Goal: Information Seeking & Learning: Understand process/instructions

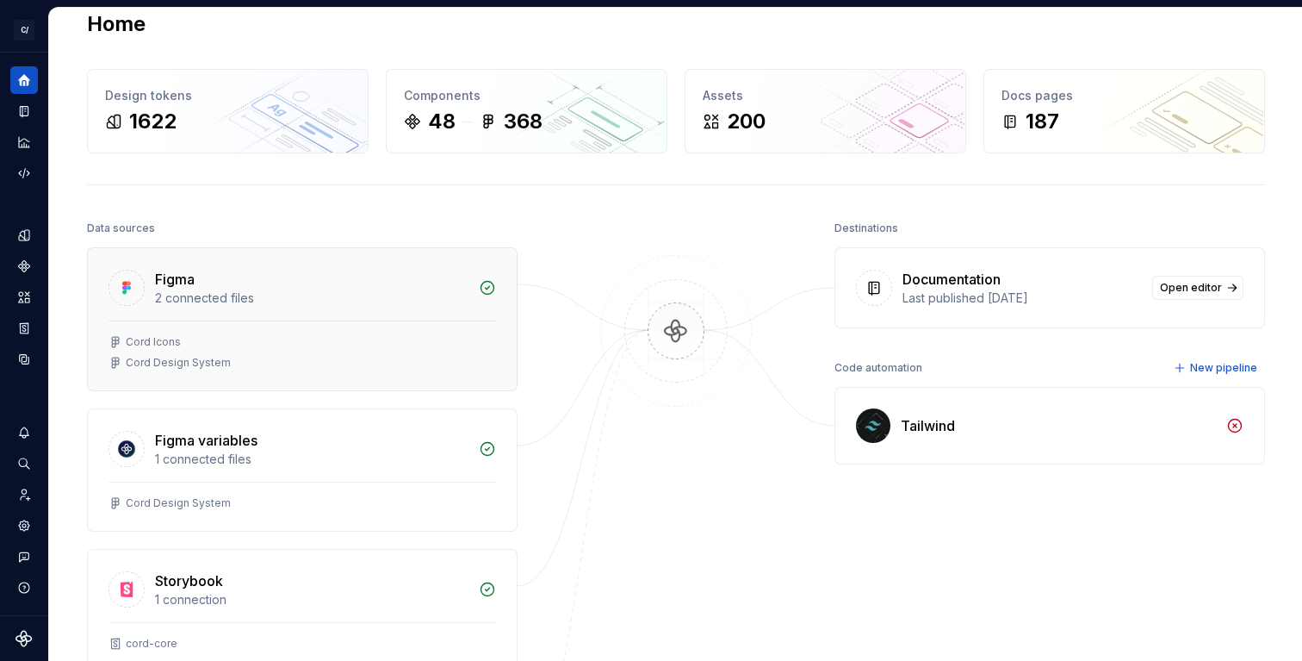
scroll to position [30, 0]
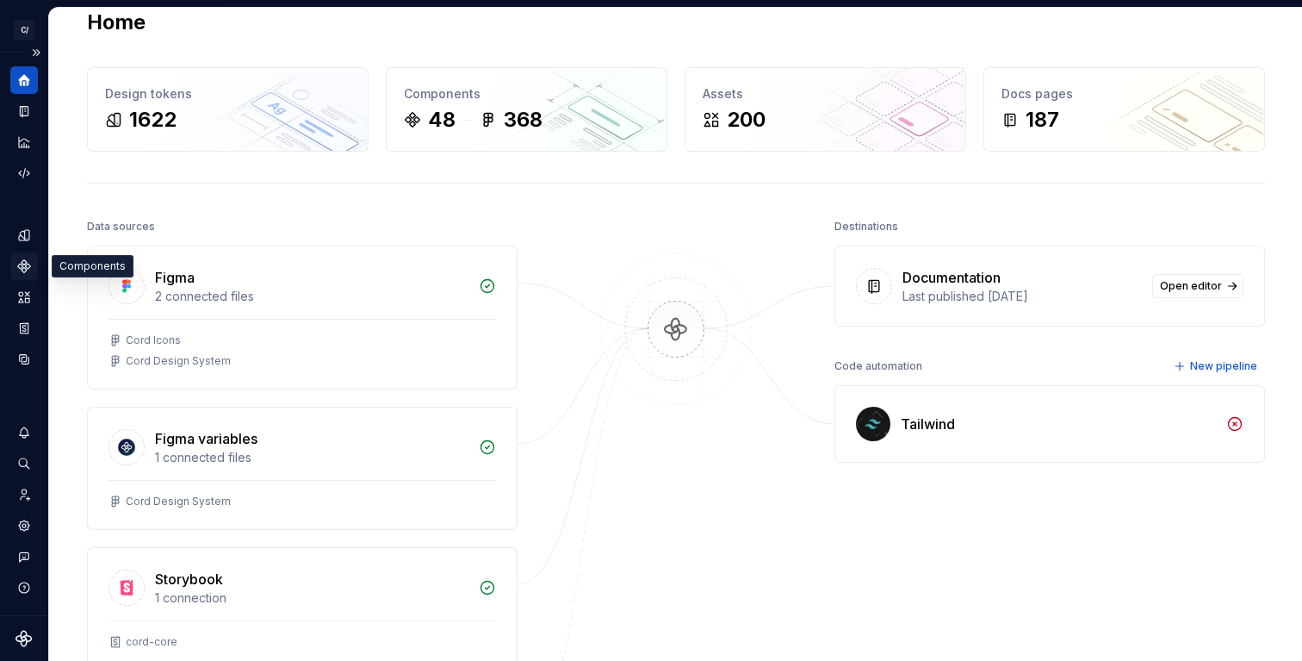
click at [27, 275] on div "Components" at bounding box center [24, 266] width 28 height 28
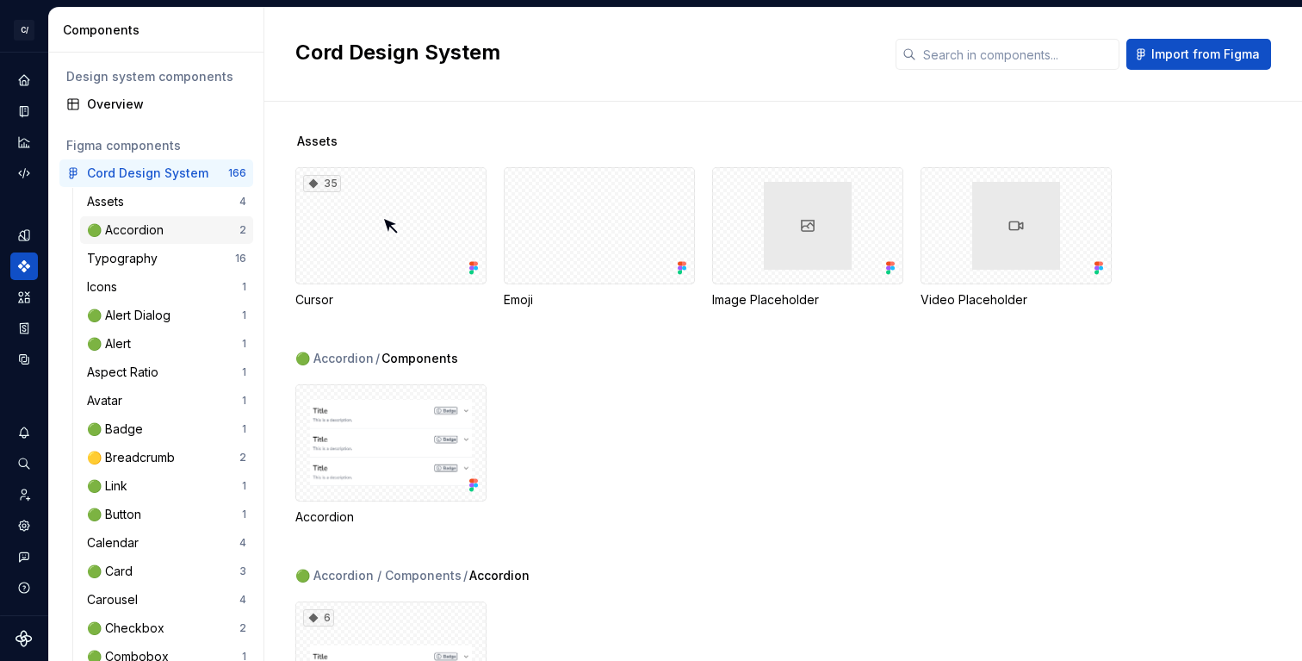
click at [130, 235] on div "🟢 Accordion" at bounding box center [129, 229] width 84 height 17
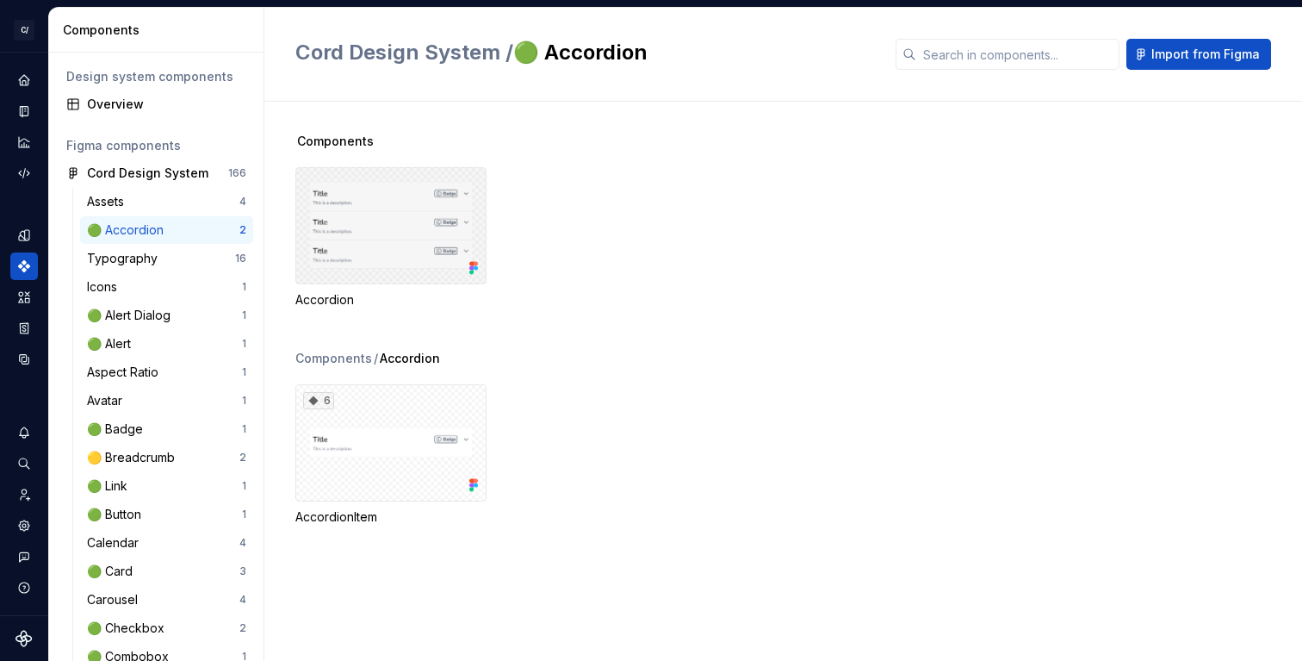
click at [389, 253] on div at bounding box center [390, 225] width 191 height 117
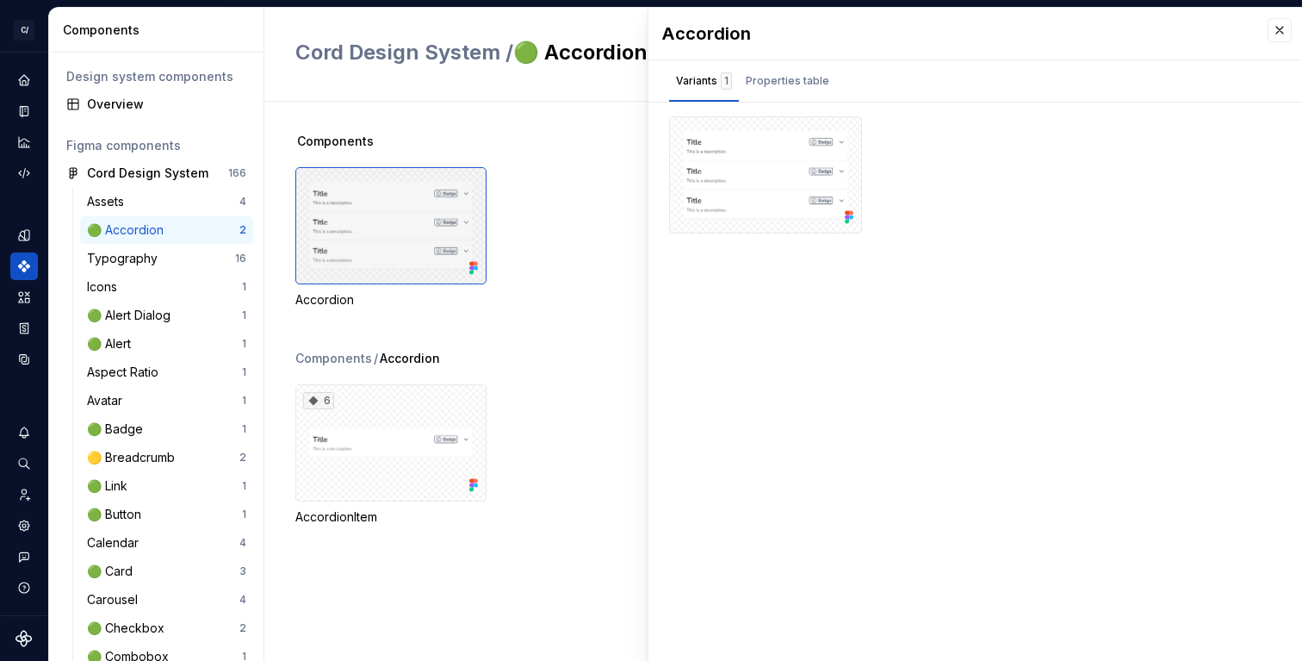
click at [389, 253] on div at bounding box center [390, 225] width 191 height 117
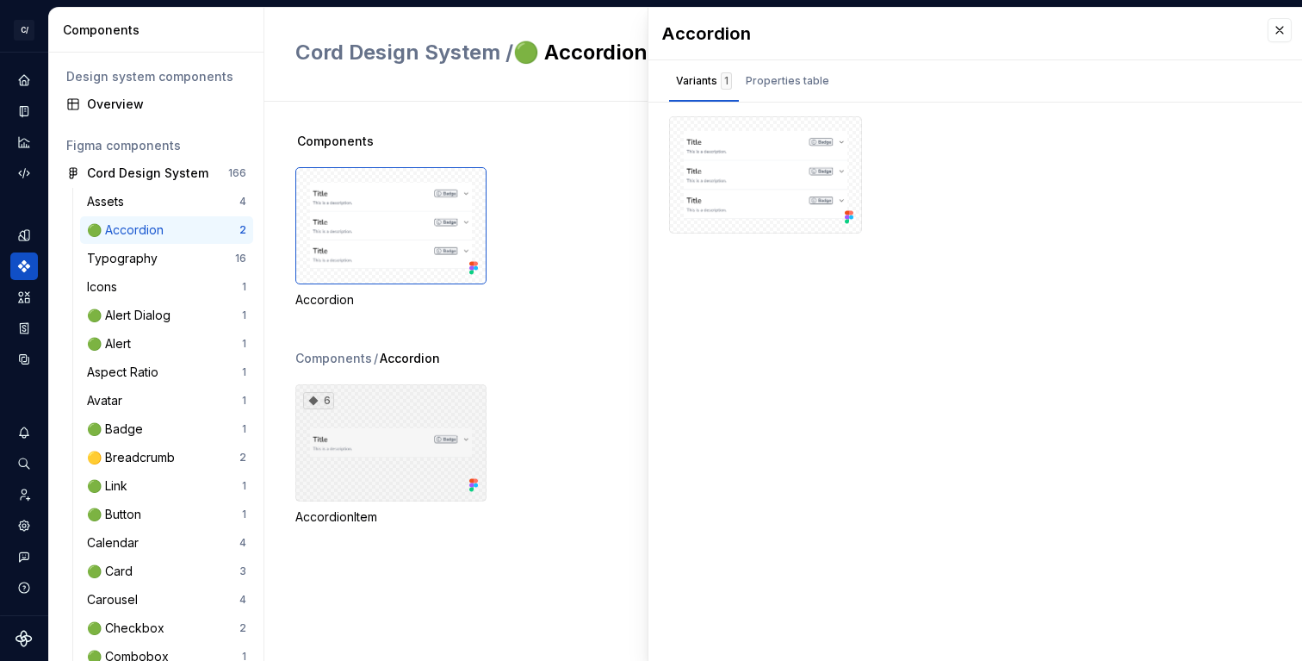
click at [379, 437] on div "6" at bounding box center [390, 442] width 191 height 117
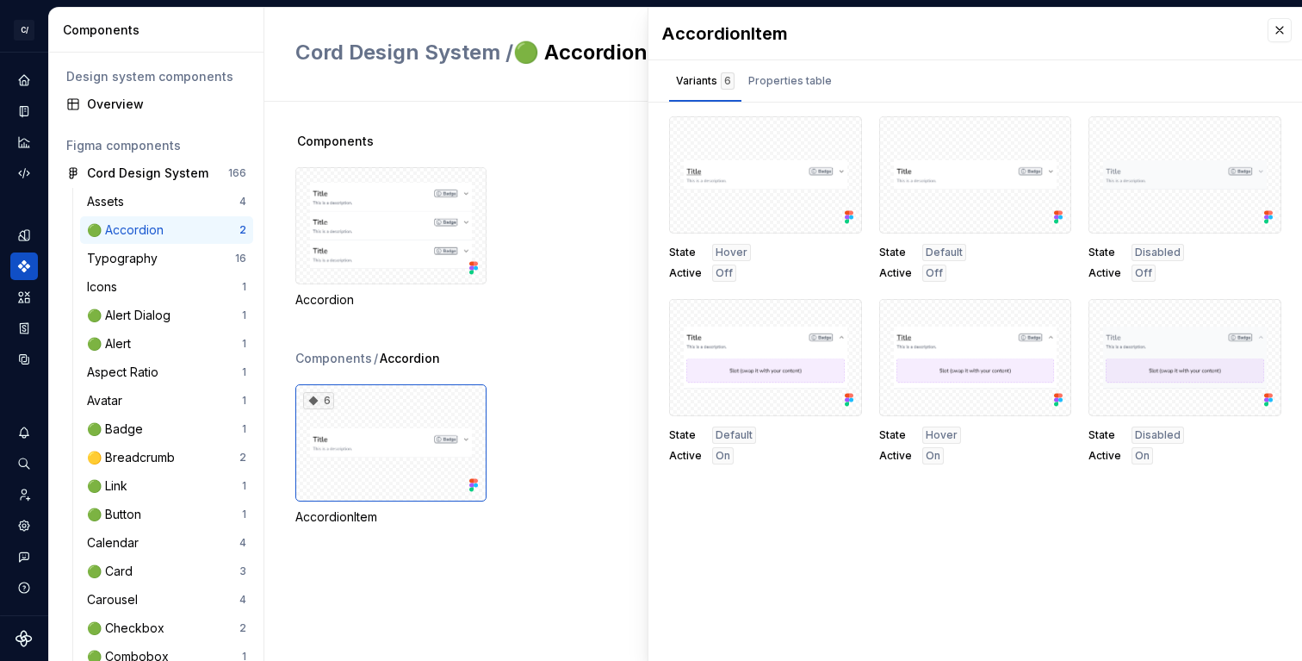
click at [583, 275] on div "Accordion" at bounding box center [798, 237] width 1007 height 141
click at [1273, 22] on button "button" at bounding box center [1280, 30] width 24 height 24
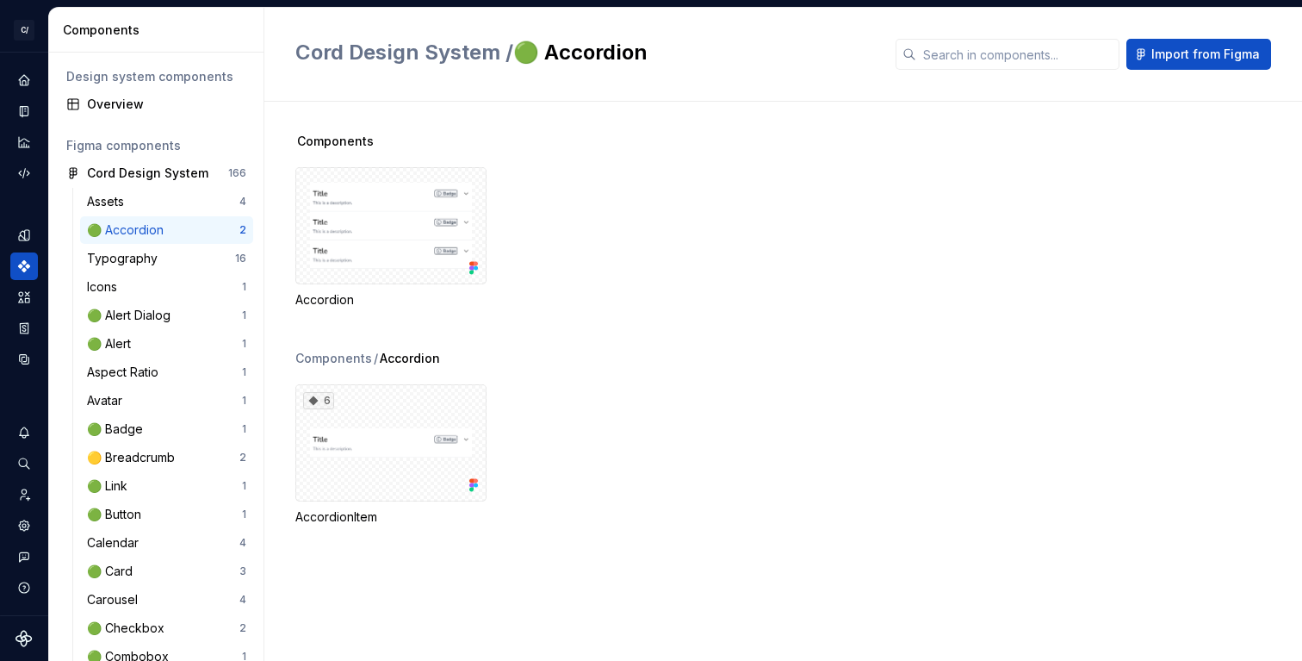
click at [129, 224] on div "🟢 Accordion" at bounding box center [129, 229] width 84 height 17
click at [408, 54] on span "Cord Design System /" at bounding box center [404, 52] width 218 height 25
click at [110, 231] on div "🟢 Accordion" at bounding box center [129, 229] width 84 height 17
click at [335, 256] on div at bounding box center [390, 225] width 191 height 117
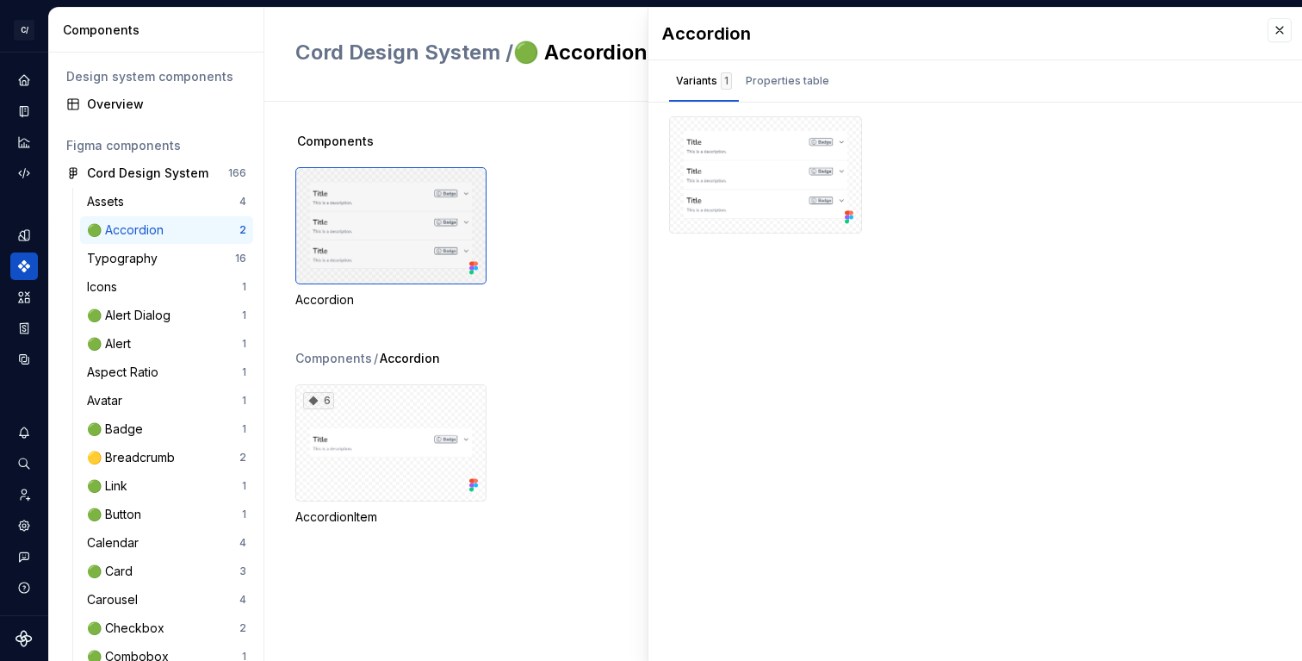
click at [333, 257] on div at bounding box center [390, 225] width 191 height 117
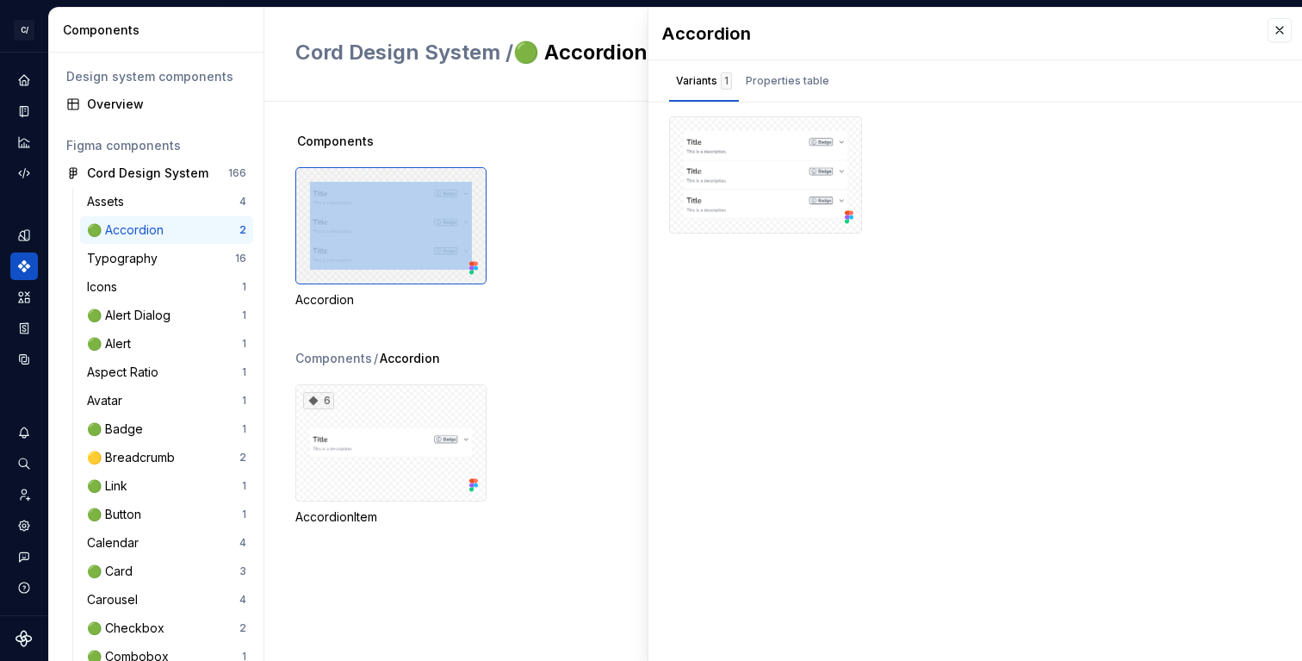
click at [333, 257] on div at bounding box center [390, 225] width 191 height 117
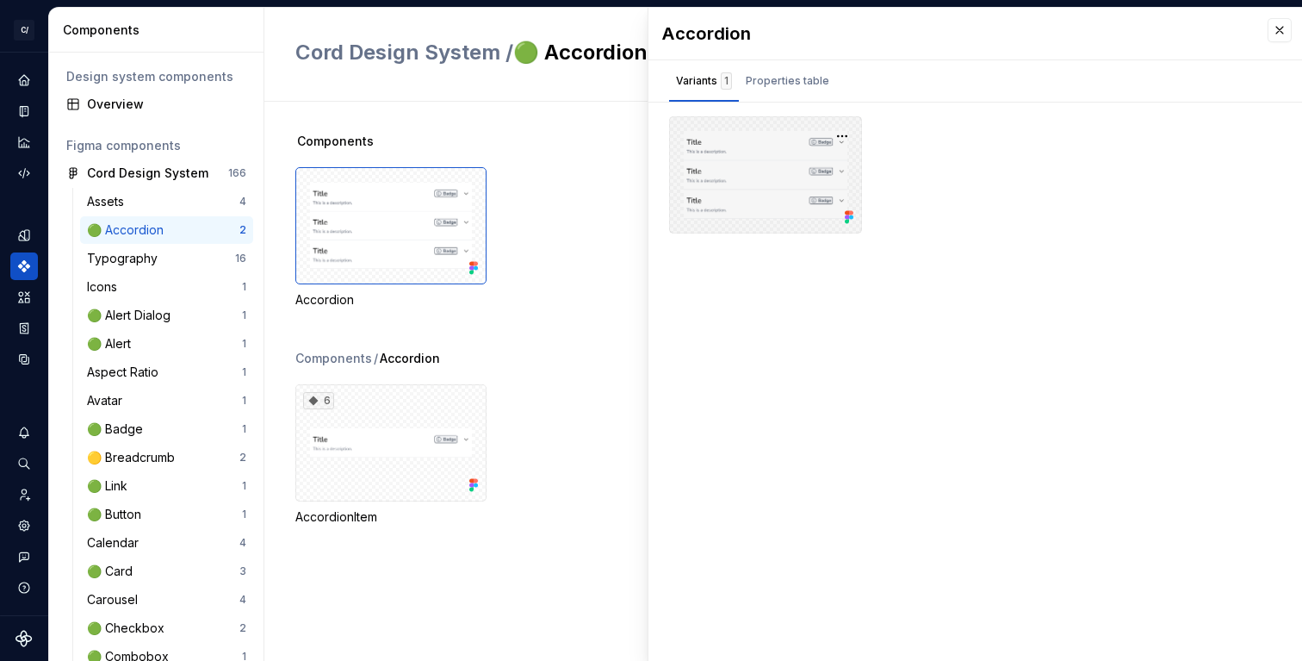
click at [760, 196] on div at bounding box center [765, 174] width 193 height 117
click at [761, 196] on div at bounding box center [765, 174] width 193 height 117
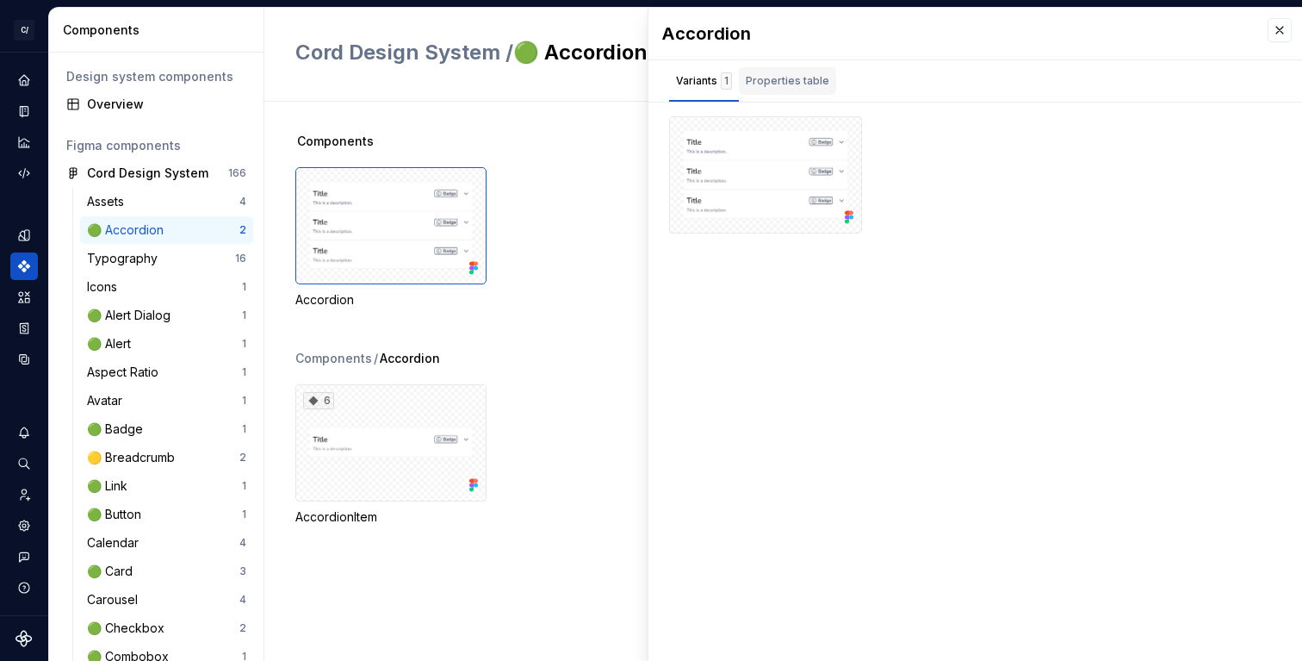
click at [765, 73] on div "Properties table" at bounding box center [788, 80] width 84 height 17
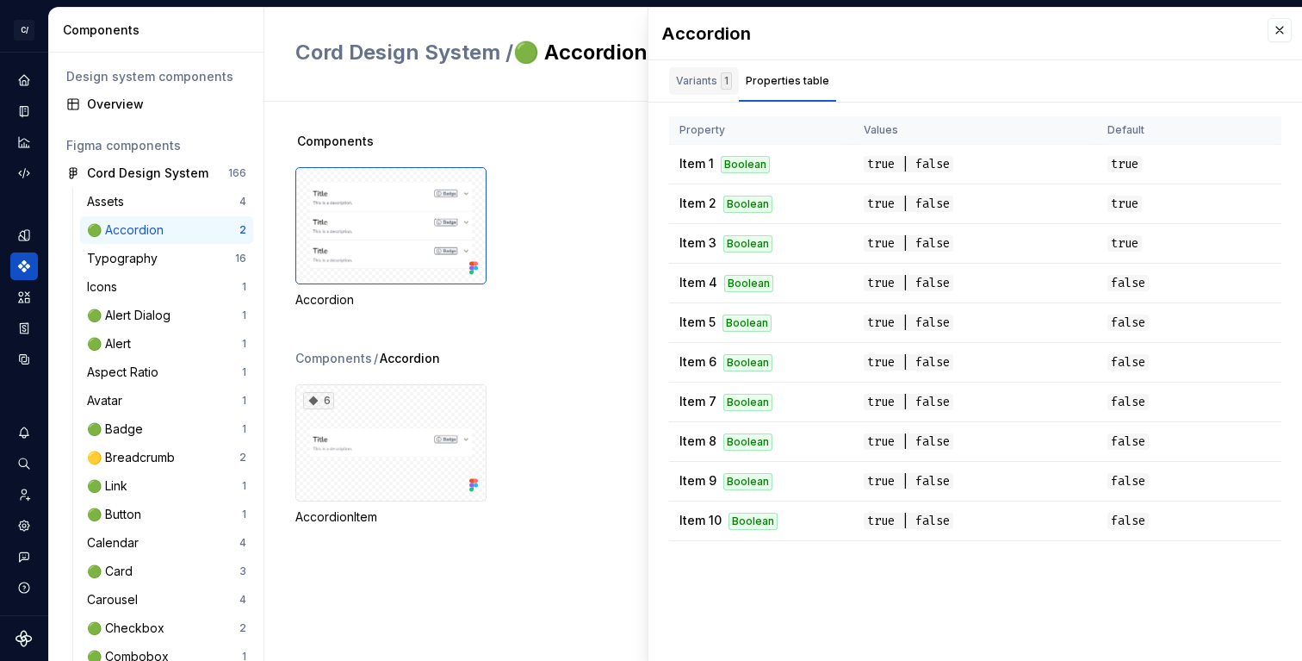
click at [701, 78] on div "Variants 1" at bounding box center [704, 80] width 56 height 17
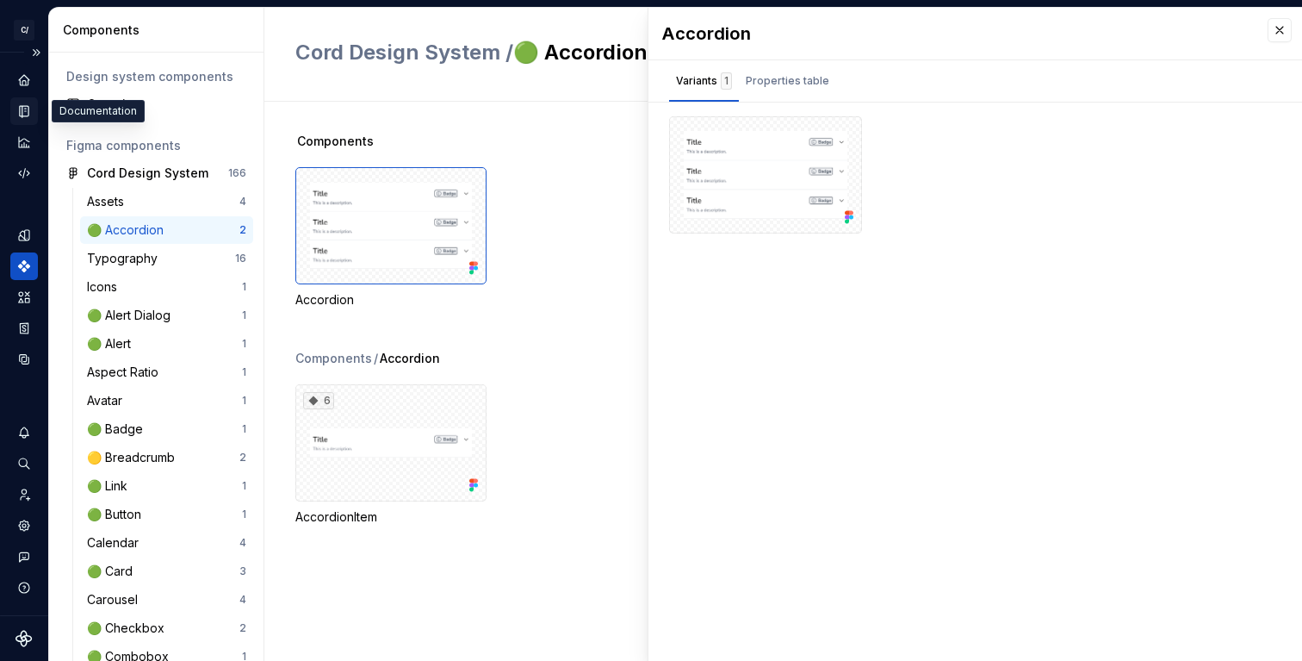
click at [25, 103] on icon "Documentation" at bounding box center [24, 111] width 16 height 16
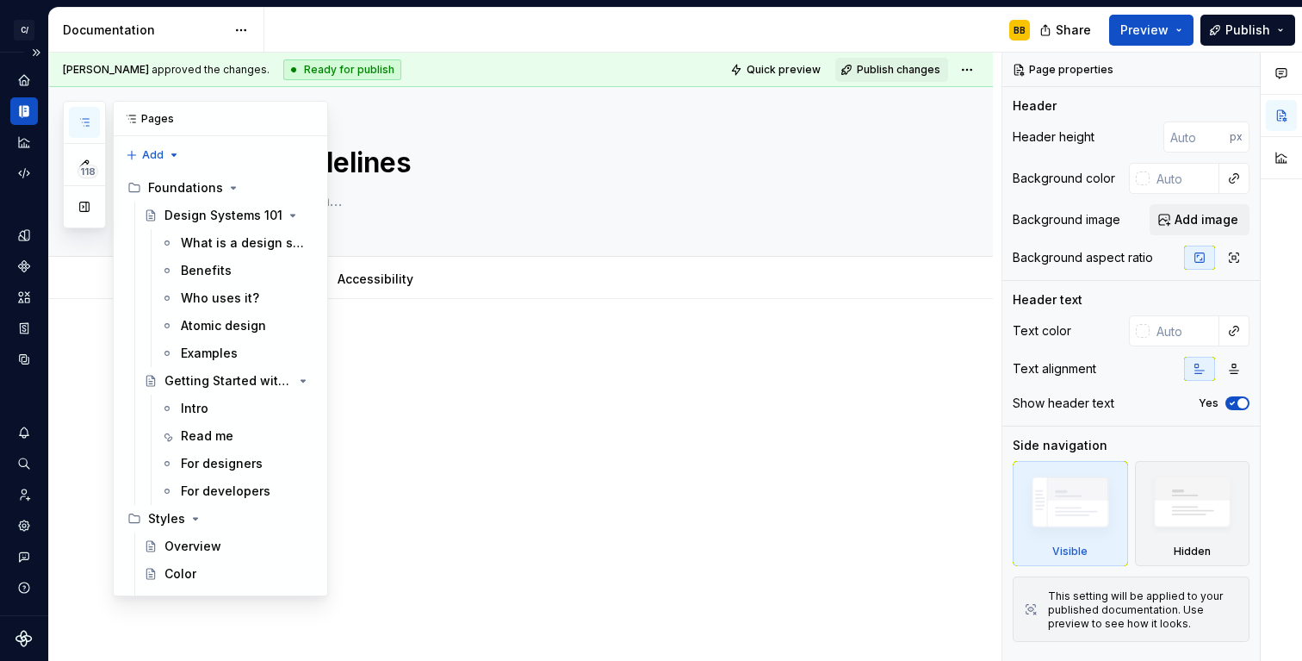
click at [84, 124] on icon "button" at bounding box center [85, 122] width 14 height 14
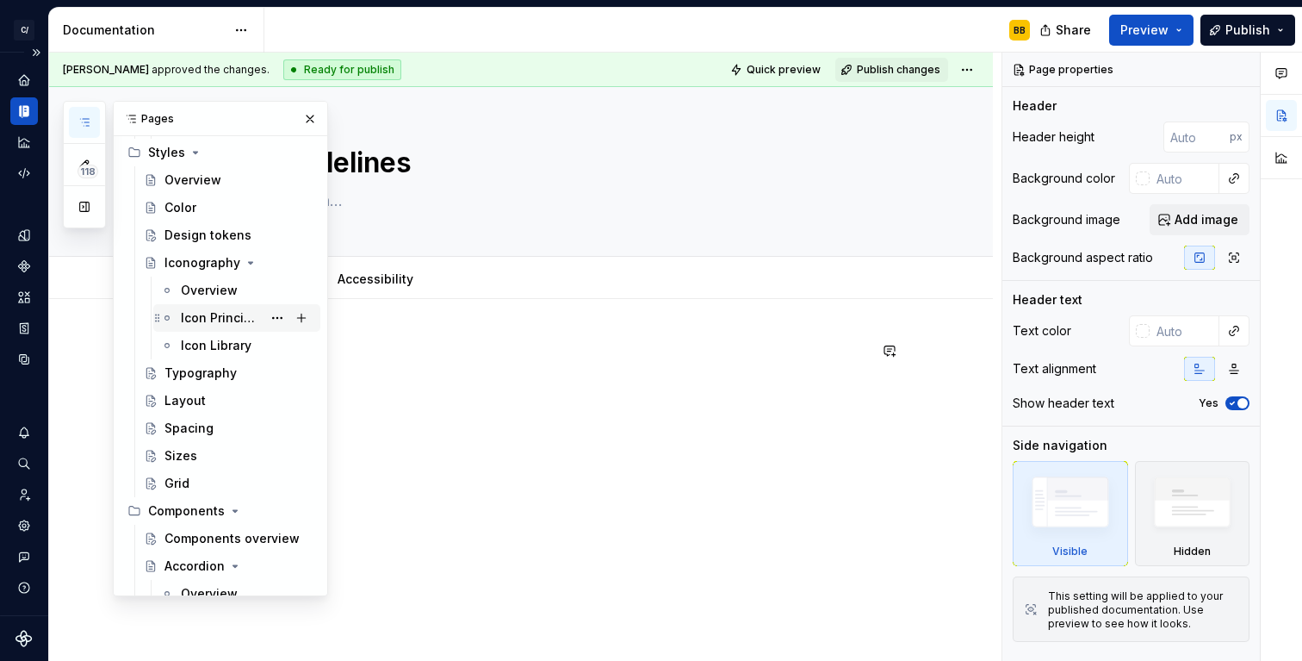
scroll to position [404, 0]
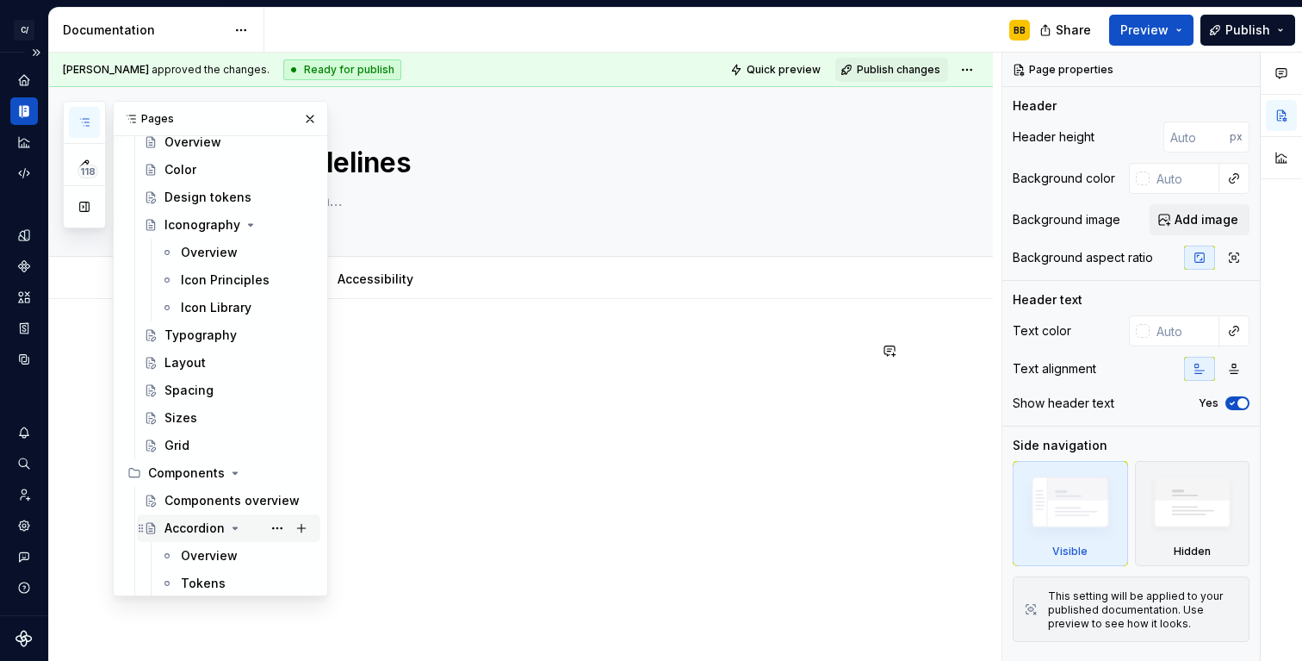
click at [196, 527] on div "Accordion" at bounding box center [195, 527] width 60 height 17
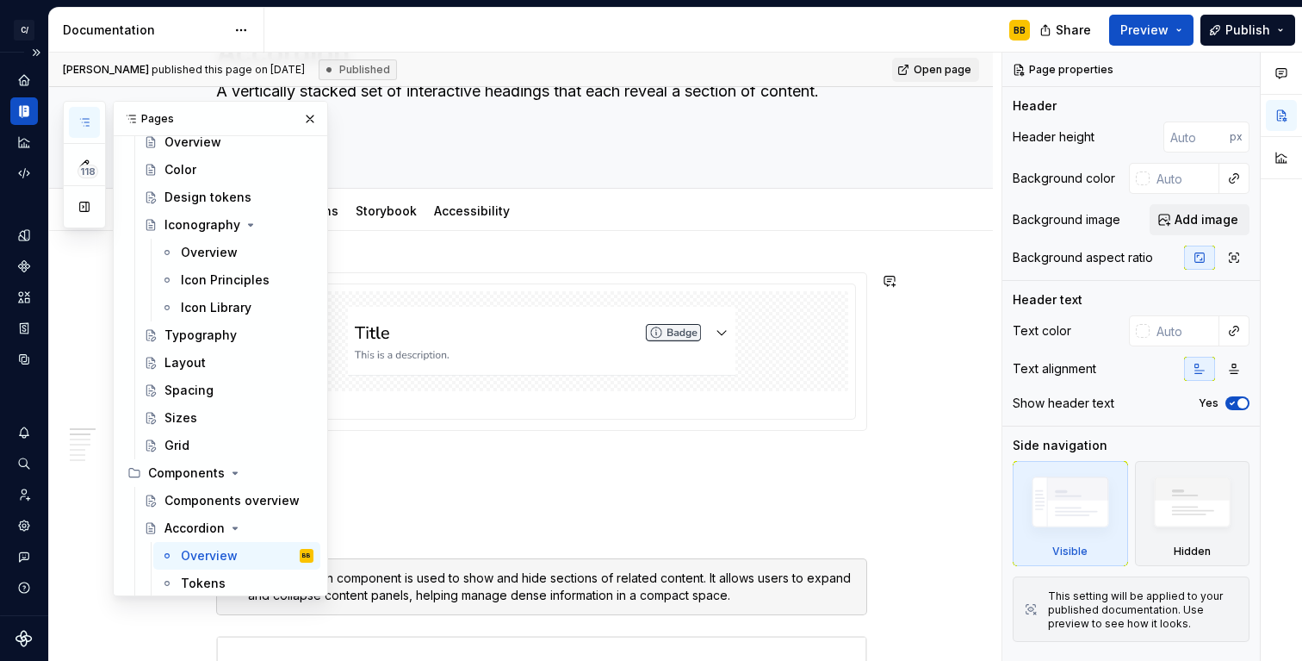
scroll to position [118, 0]
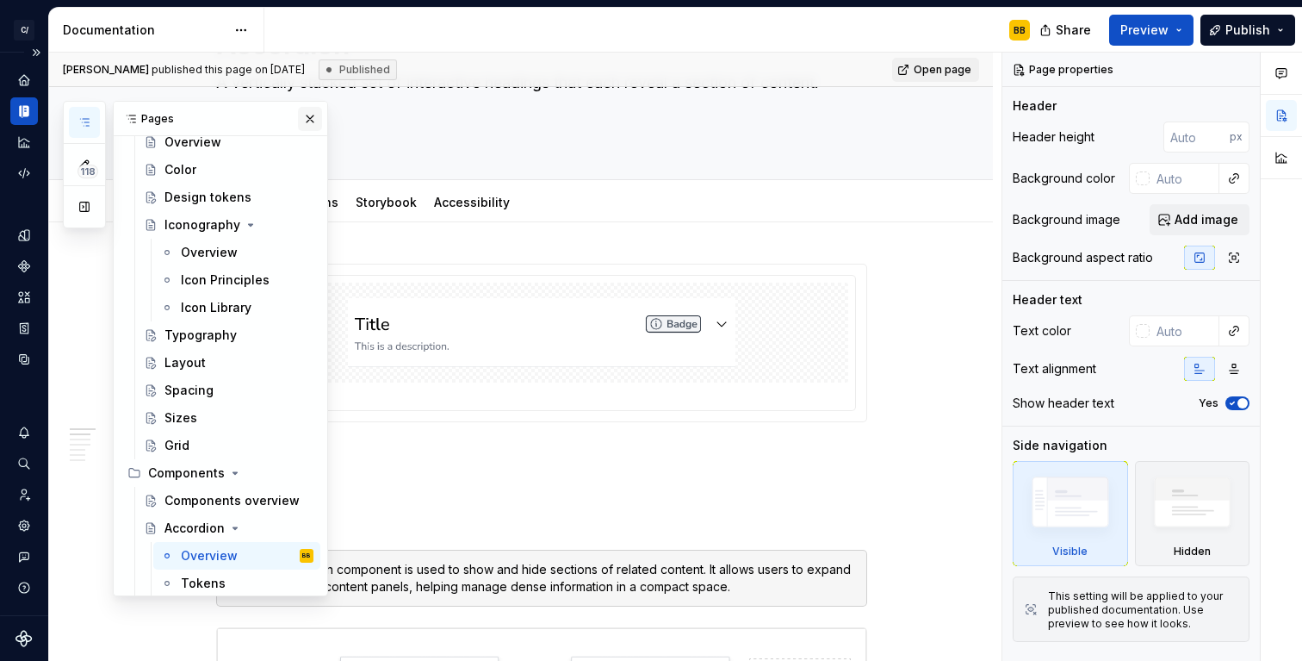
click at [305, 111] on button "button" at bounding box center [310, 119] width 24 height 24
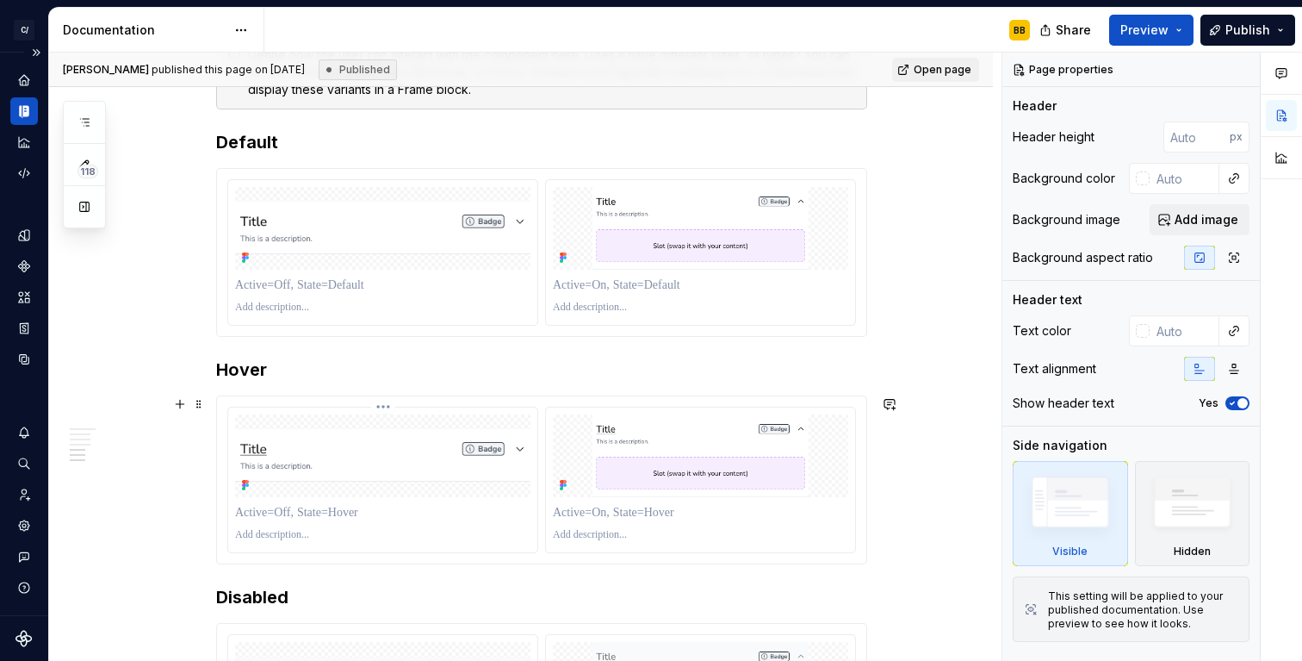
scroll to position [1747, 0]
type textarea "*"
